Goal: Task Accomplishment & Management: Complete application form

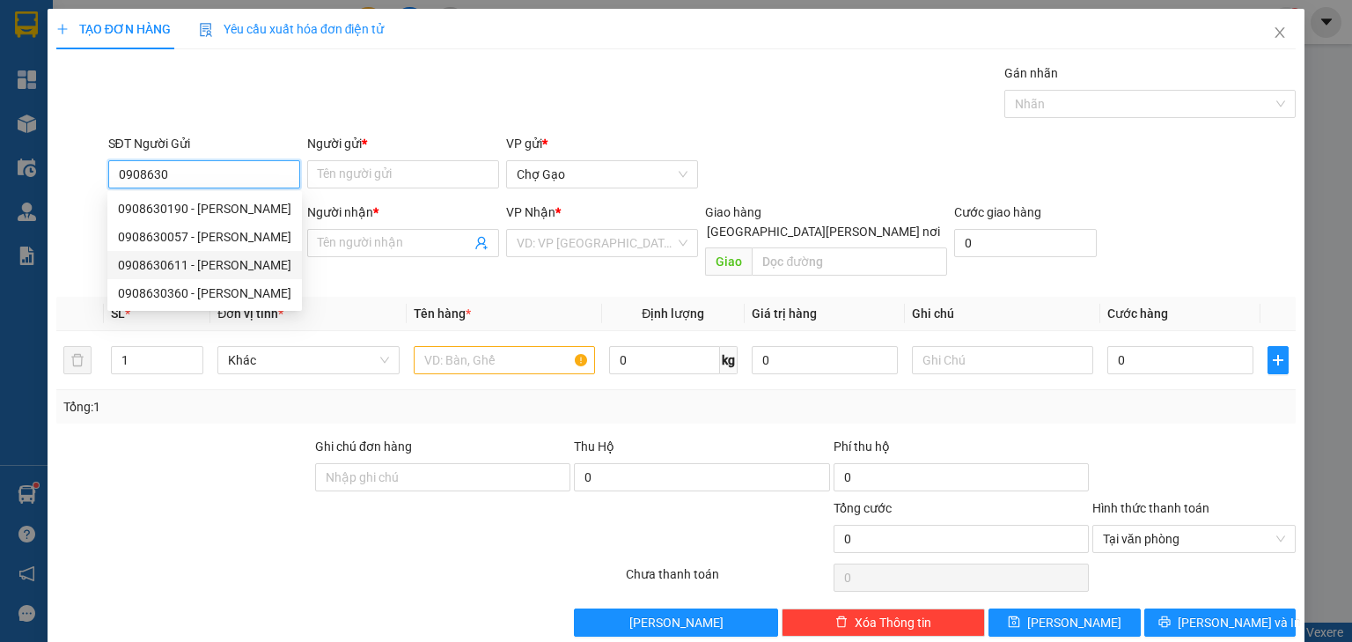
click at [222, 253] on div "0908630611 - [PERSON_NAME]" at bounding box center [204, 265] width 194 height 28
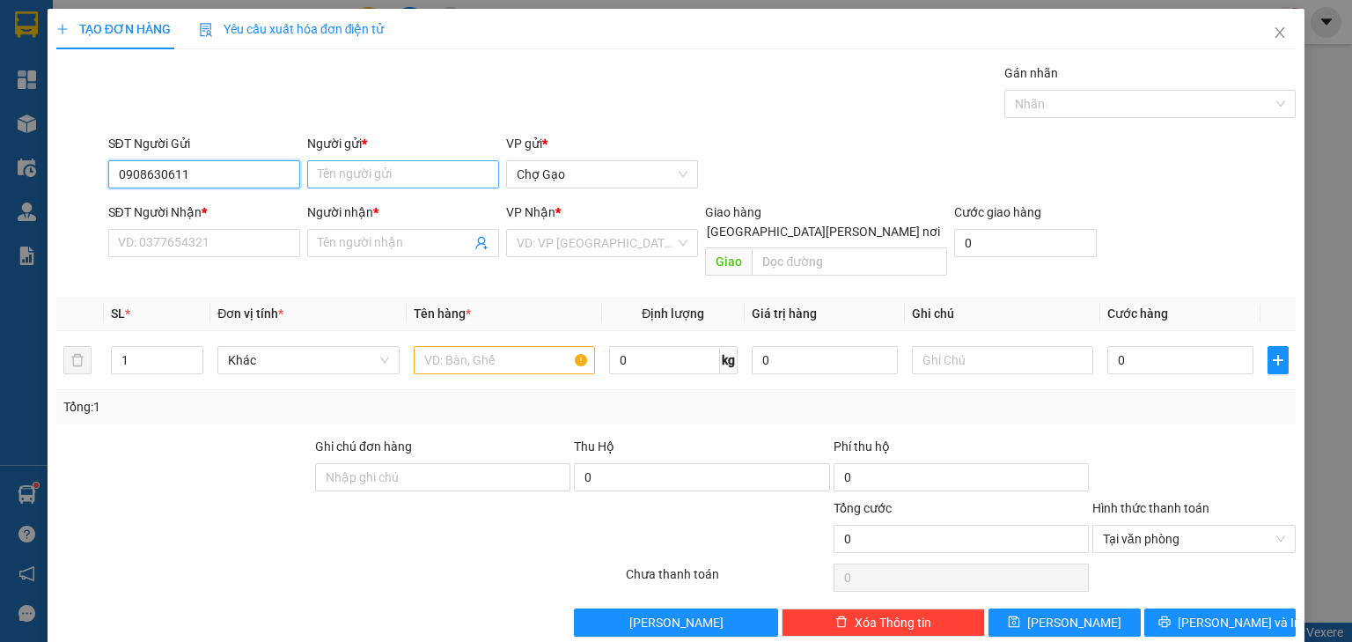
type input "0908630611"
click at [376, 172] on input "Người gửi *" at bounding box center [403, 174] width 192 height 28
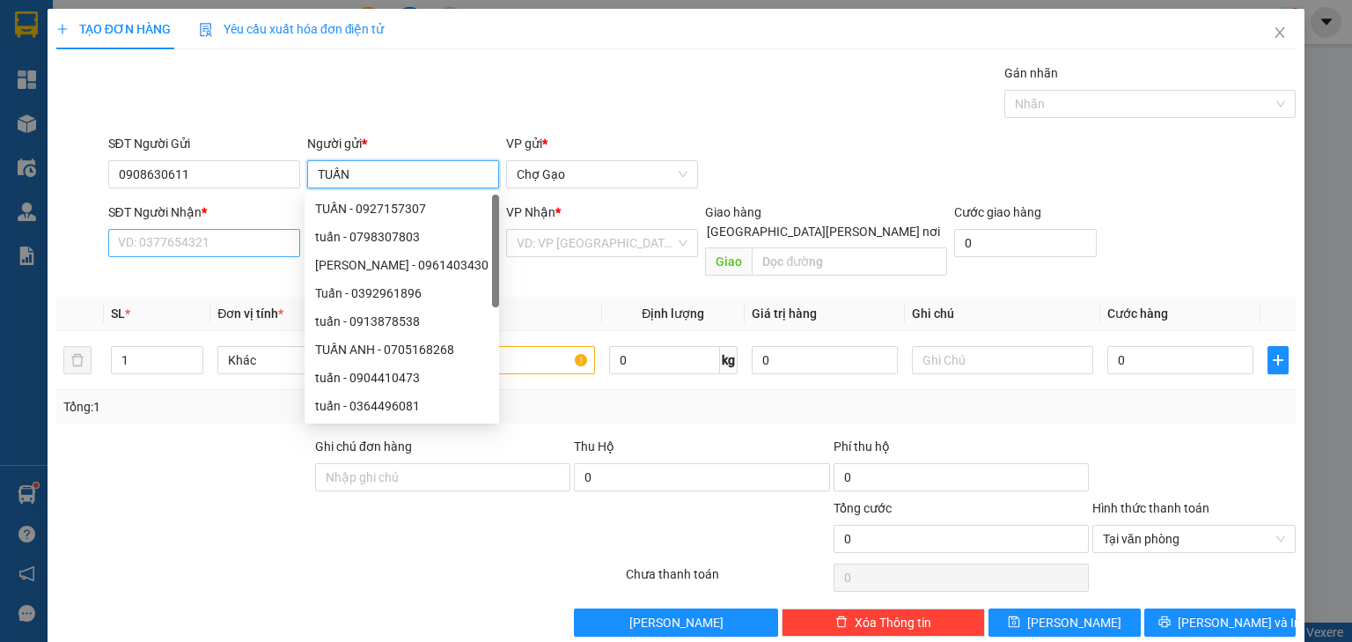
type input "TUẤN"
click at [225, 233] on input "SĐT Người Nhận *" at bounding box center [204, 243] width 192 height 28
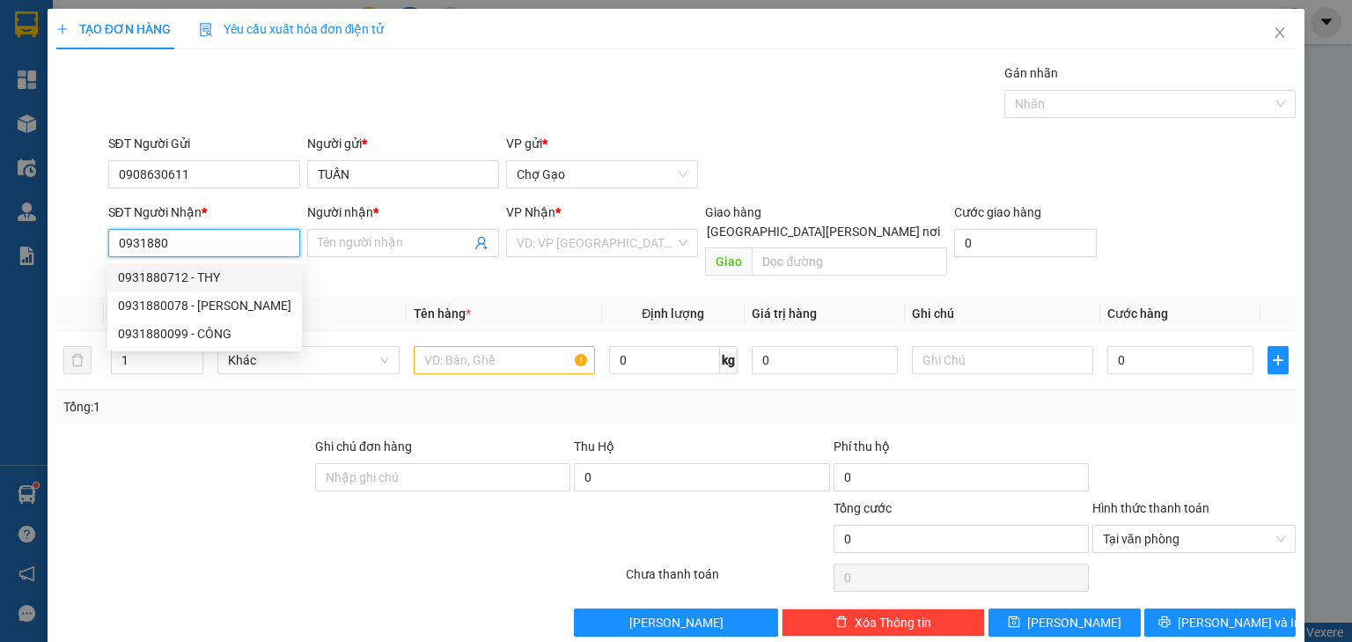
click at [257, 268] on div "0931880712 - THY" at bounding box center [204, 277] width 173 height 19
type input "0931880712"
type input "THY"
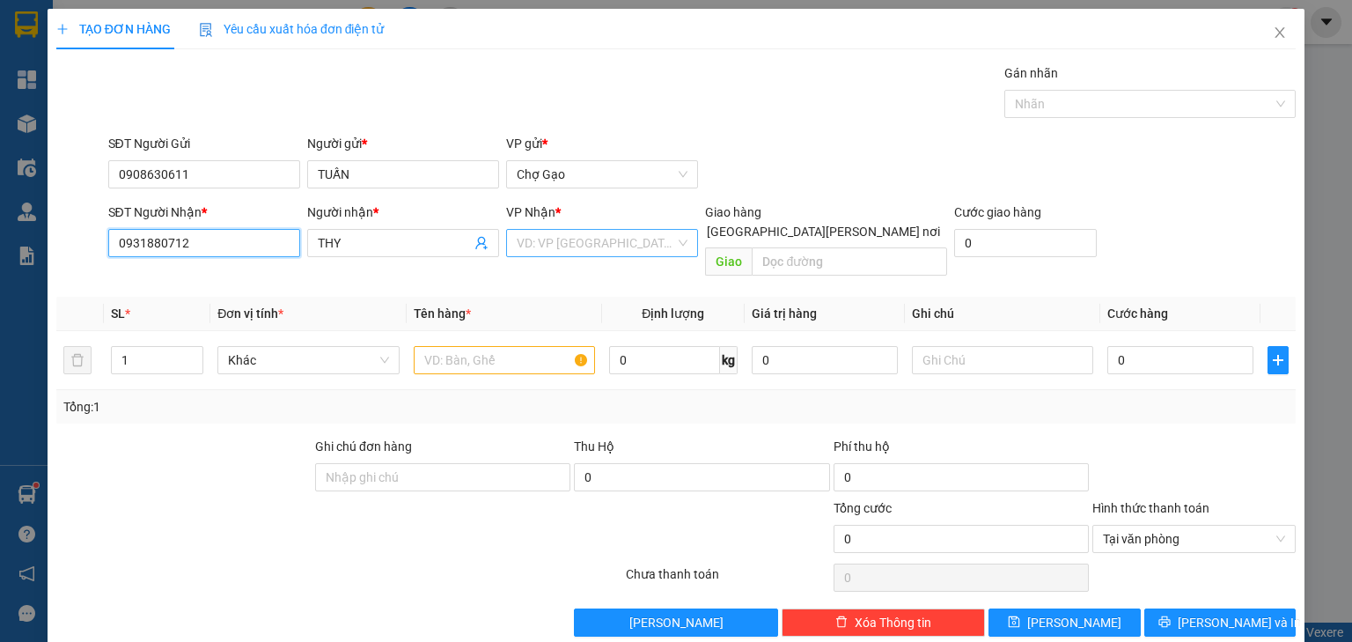
type input "0931880712"
click at [557, 237] on input "search" at bounding box center [596, 243] width 158 height 26
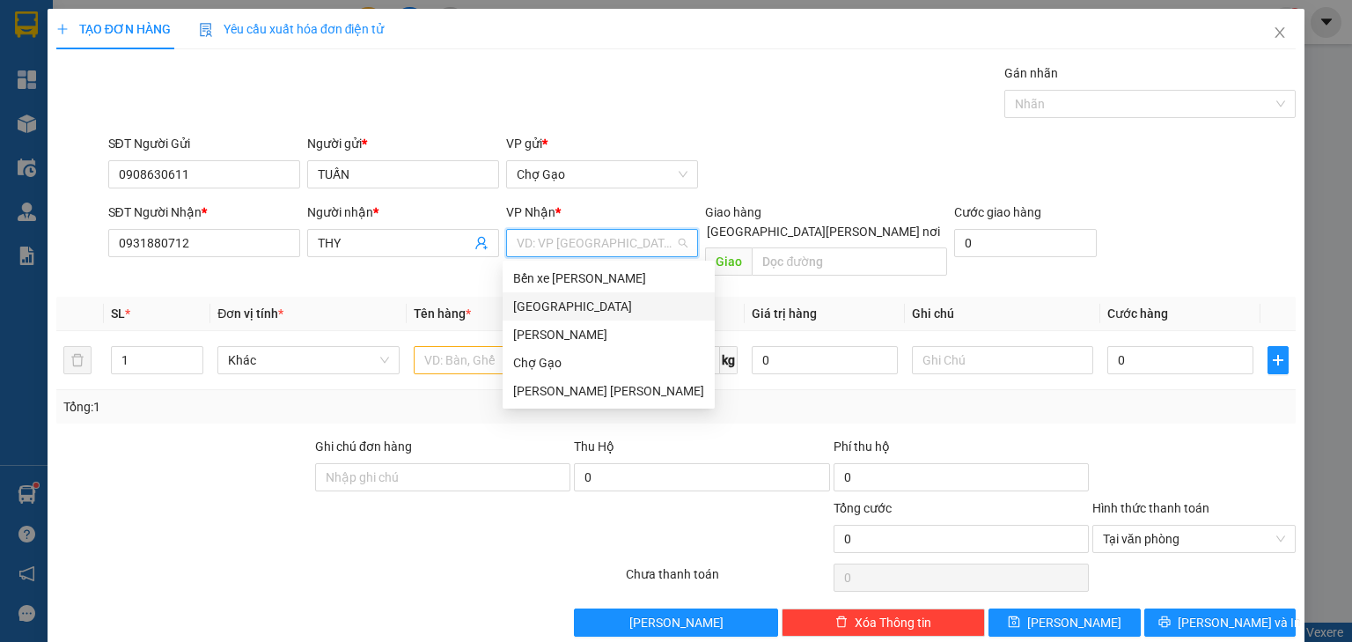
click at [521, 294] on div "[GEOGRAPHIC_DATA]" at bounding box center [608, 306] width 212 height 28
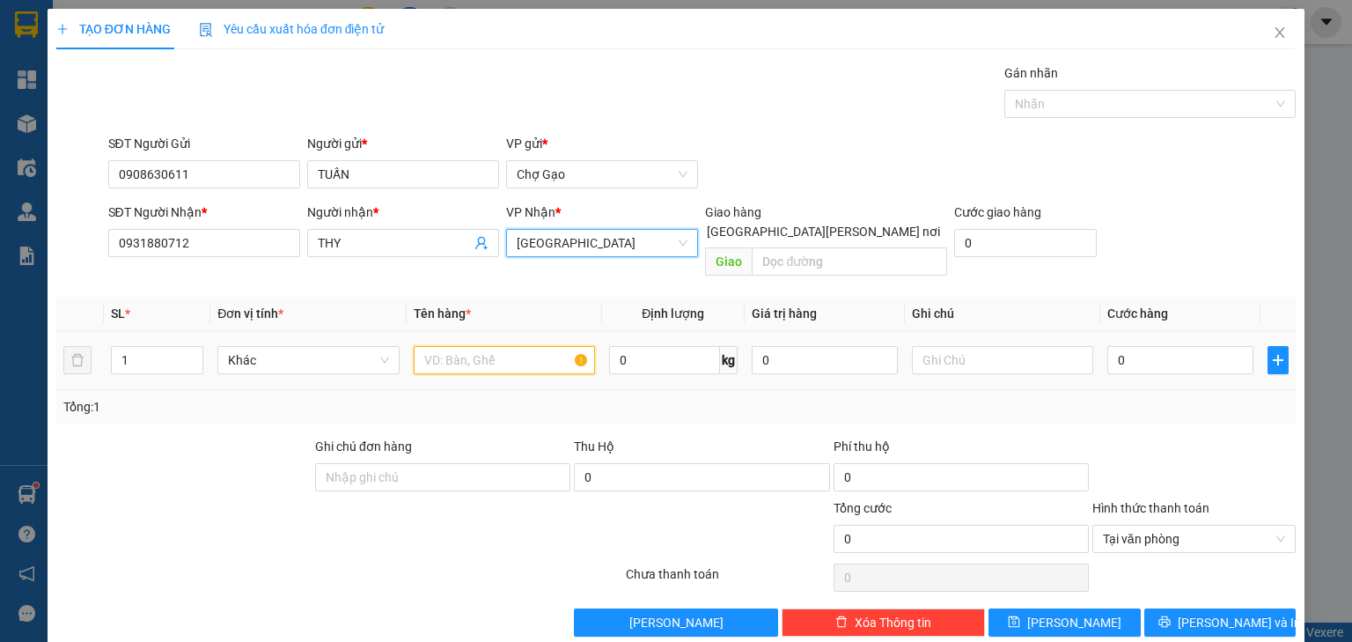
click at [509, 346] on input "text" at bounding box center [504, 360] width 181 height 28
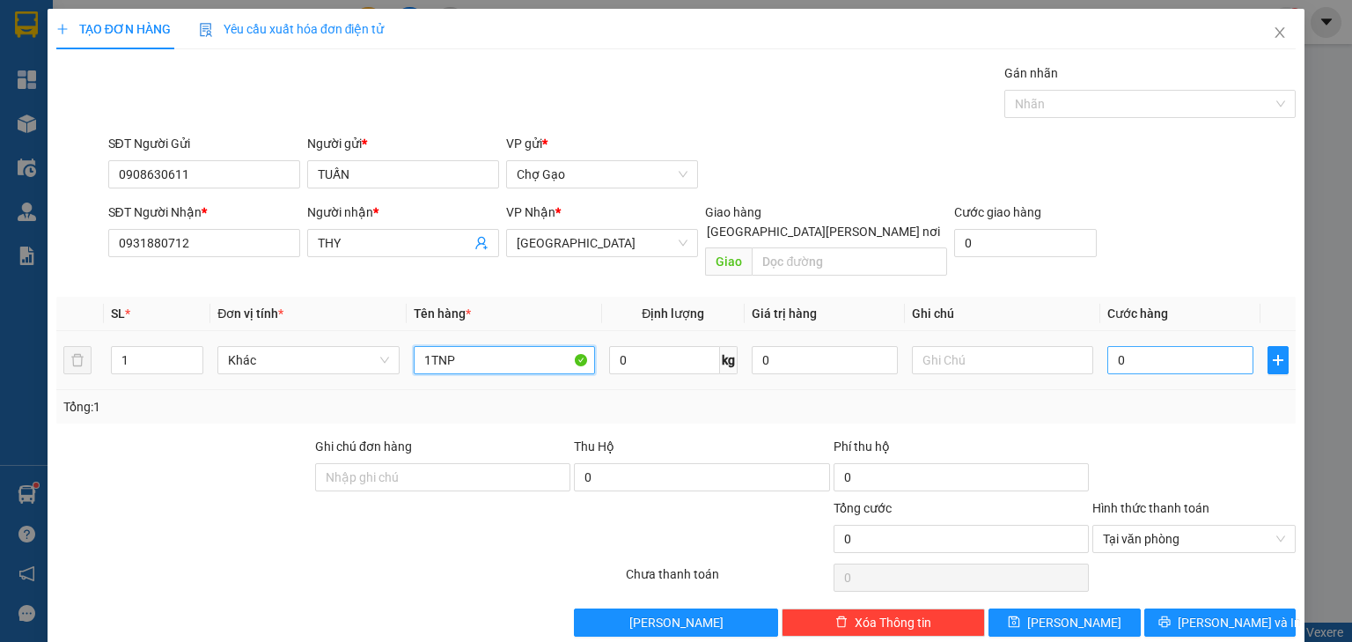
type input "1TNP"
click at [1183, 346] on input "0" at bounding box center [1180, 360] width 146 height 28
type input "3"
type input "30"
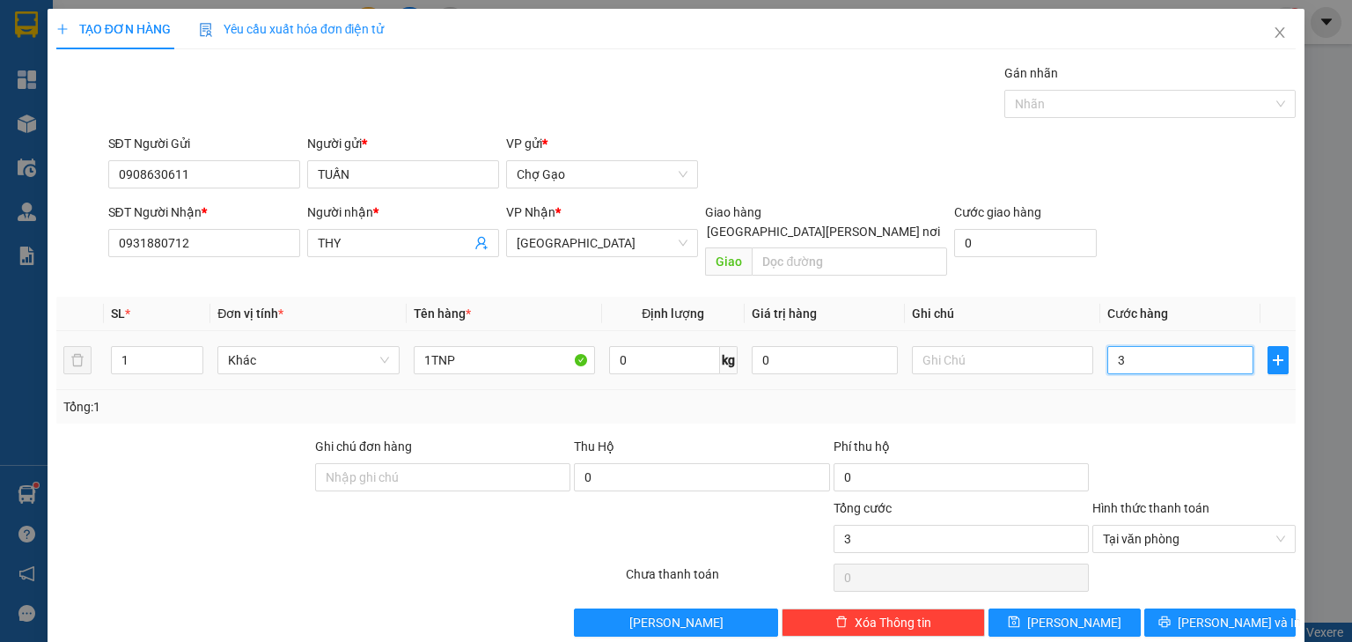
type input "30"
type input "30.000"
click at [1195, 609] on button "[PERSON_NAME] và In" at bounding box center [1220, 622] width 152 height 28
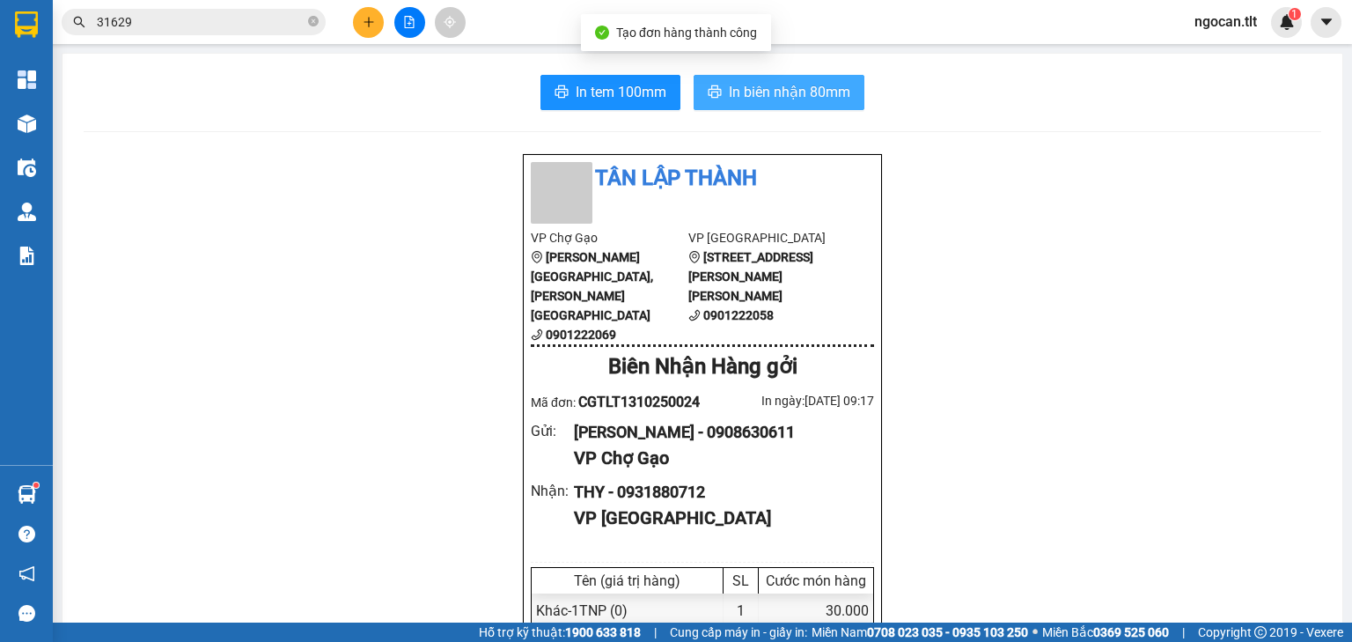
click at [771, 101] on span "In biên nhận 80mm" at bounding box center [789, 92] width 121 height 22
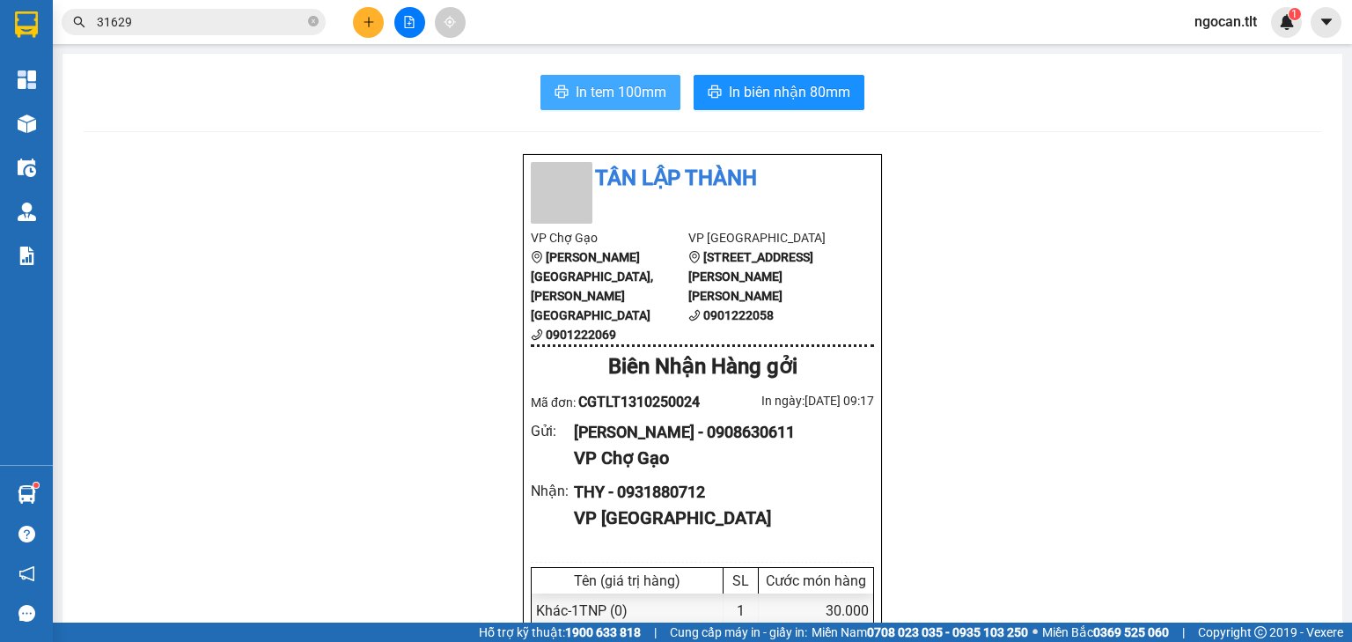
click at [620, 108] on button "In tem 100mm" at bounding box center [610, 92] width 140 height 35
click at [540, 75] on button "In tem 100mm" at bounding box center [610, 92] width 140 height 35
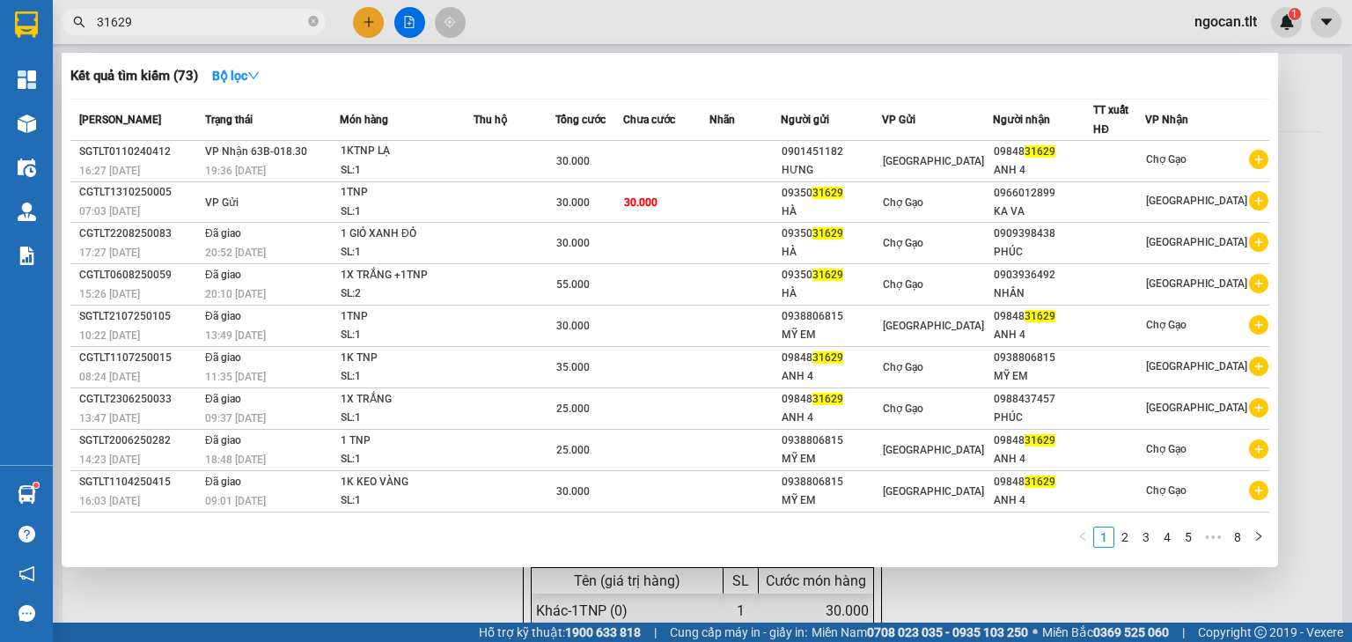
click at [213, 20] on input "31629" at bounding box center [201, 21] width 208 height 19
drag, startPoint x: 162, startPoint y: 21, endPoint x: 74, endPoint y: 31, distance: 88.5
click at [60, 26] on div "31629" at bounding box center [171, 22] width 343 height 26
type input "3"
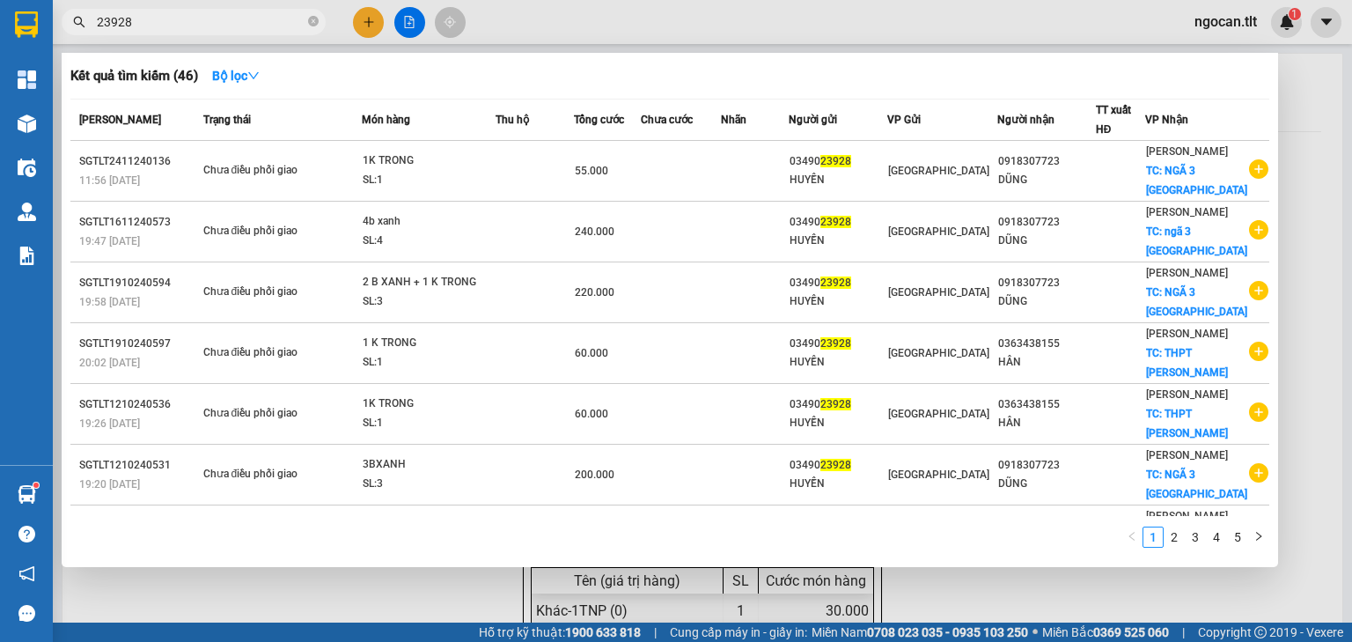
drag, startPoint x: 144, startPoint y: 18, endPoint x: 44, endPoint y: 14, distance: 100.4
click at [45, 14] on section "Kết quả [PERSON_NAME] ( 46 ) Bộ lọc Mã ĐH Trạng thái Món hàng Thu hộ Tổng [PERS…" at bounding box center [676, 321] width 1352 height 642
type input "23928"
drag, startPoint x: 158, startPoint y: 27, endPoint x: 253, endPoint y: 15, distance: 96.7
click at [159, 25] on input "23928" at bounding box center [201, 21] width 208 height 19
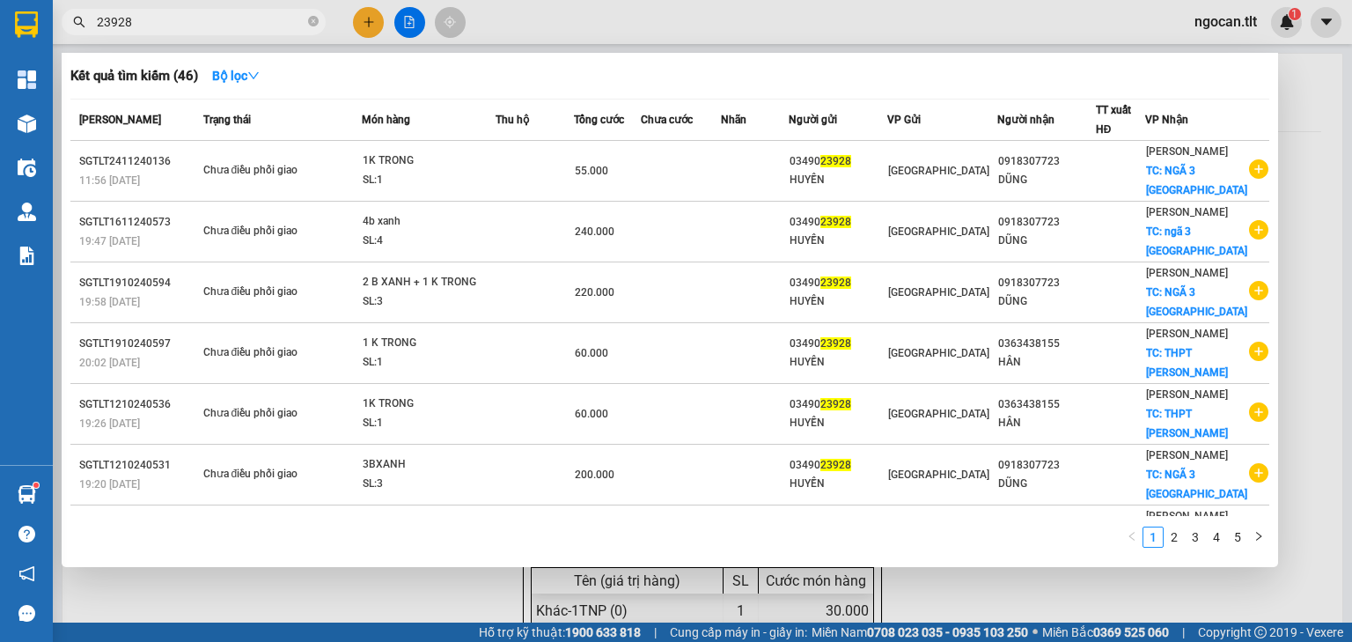
click at [380, 26] on div at bounding box center [676, 321] width 1352 height 642
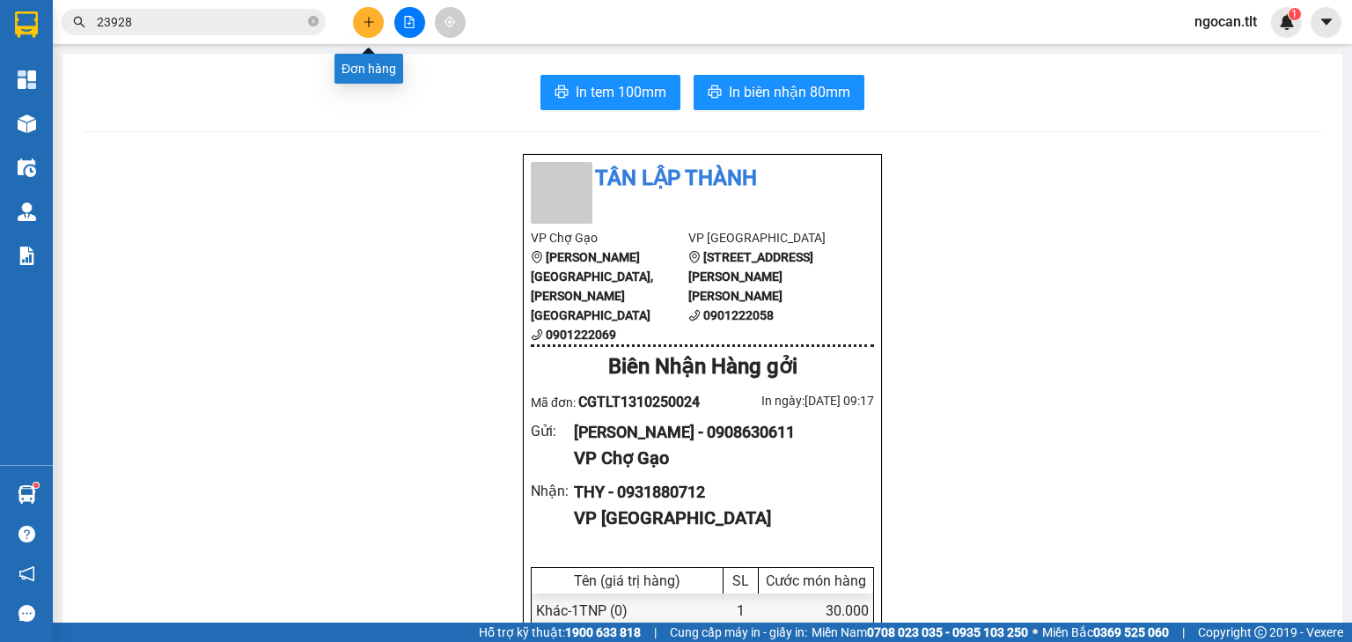
click at [364, 26] on icon "plus" at bounding box center [369, 22] width 12 height 12
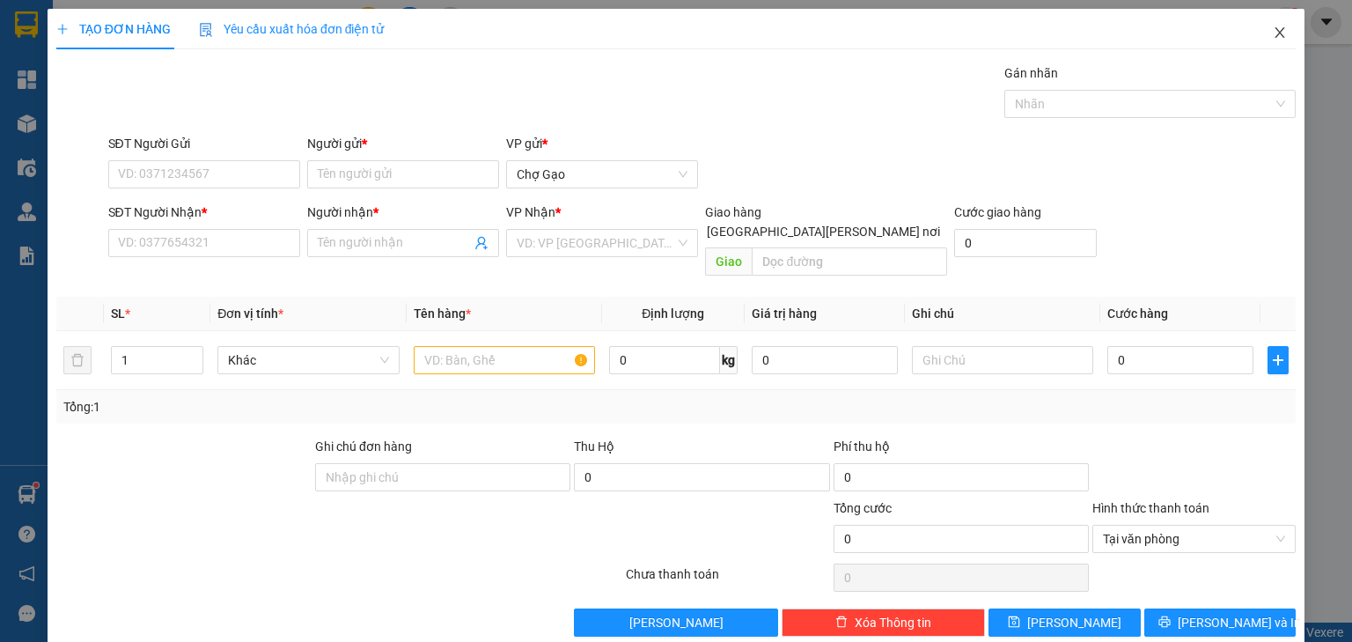
click at [1260, 33] on span "Close" at bounding box center [1279, 33] width 49 height 49
